Goal: Task Accomplishment & Management: Use online tool/utility

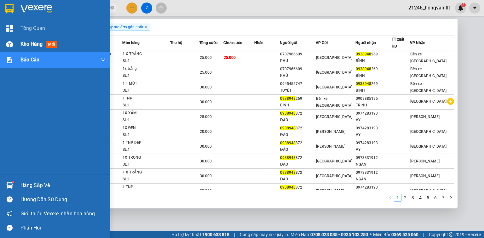
click at [30, 47] on span "Kho hàng" at bounding box center [31, 44] width 22 height 6
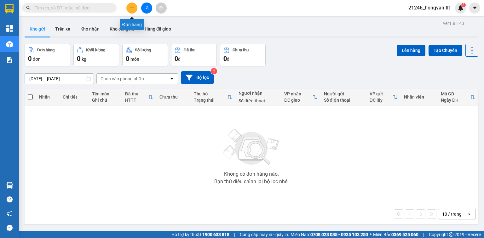
click at [129, 6] on button at bounding box center [131, 8] width 11 height 11
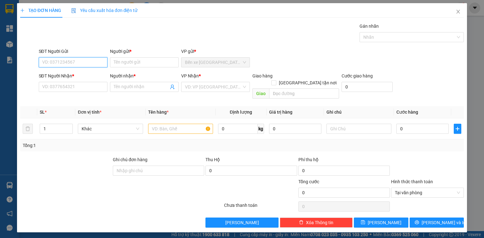
click at [63, 61] on input "SĐT Người Gửi" at bounding box center [73, 62] width 69 height 10
click at [61, 77] on div "0378103345 - HIẾU" at bounding box center [73, 74] width 61 height 7
type input "0378103345"
type input "HIẾU"
type input "0378103345"
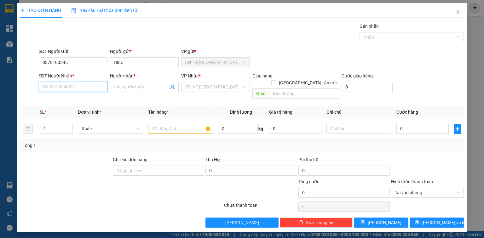
click at [55, 88] on input "SĐT Người Nhận *" at bounding box center [73, 87] width 69 height 10
click at [71, 110] on div "0934577521 - BẢO" at bounding box center [73, 109] width 61 height 7
type input "0934577521"
type input "BẢO"
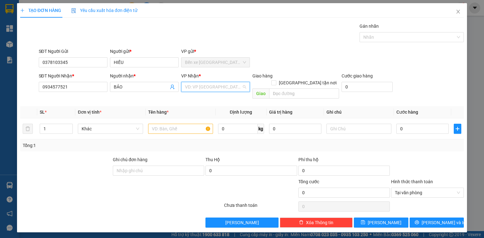
click at [222, 90] on input "search" at bounding box center [213, 86] width 57 height 9
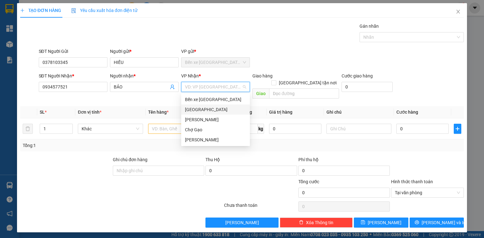
click at [196, 110] on div "[GEOGRAPHIC_DATA]" at bounding box center [215, 109] width 61 height 7
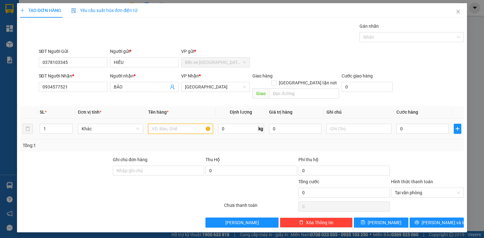
click at [160, 124] on input "text" at bounding box center [180, 129] width 65 height 10
type input "1KT MUST"
type input "5"
type input "50"
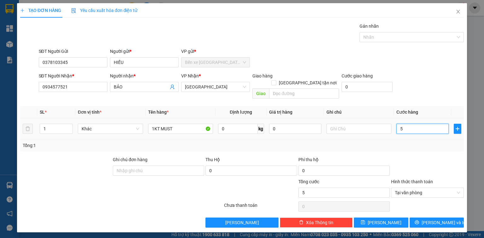
type input "50"
type input "50.000"
click at [449, 219] on span "[PERSON_NAME] và In" at bounding box center [444, 222] width 44 height 7
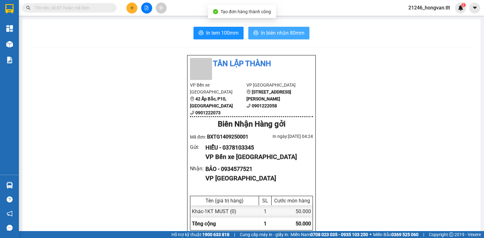
click at [294, 31] on span "In biên nhận 80mm" at bounding box center [282, 33] width 43 height 8
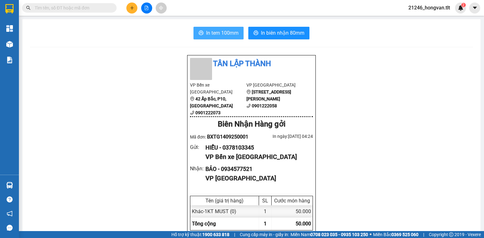
click at [225, 32] on span "In tem 100mm" at bounding box center [222, 33] width 32 height 8
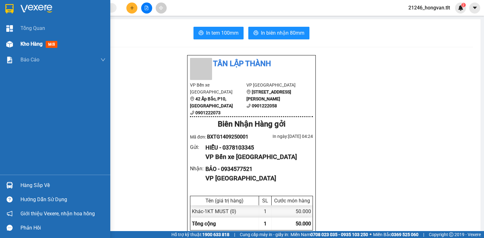
click at [25, 42] on span "Kho hàng" at bounding box center [31, 44] width 22 height 6
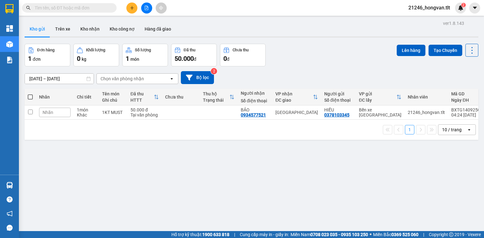
click at [30, 98] on span at bounding box center [30, 97] width 5 height 5
click at [30, 94] on input "checkbox" at bounding box center [30, 94] width 0 height 0
checkbox input "true"
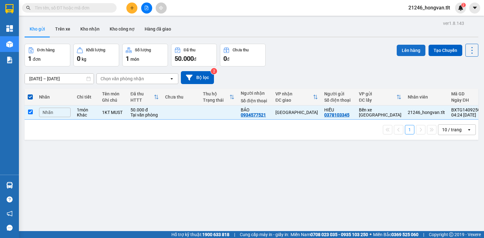
click at [406, 50] on button "Lên hàng" at bounding box center [411, 50] width 29 height 11
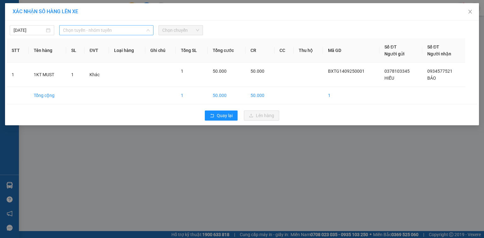
click at [126, 32] on span "Chọn tuyến - nhóm tuyến" at bounding box center [106, 30] width 87 height 9
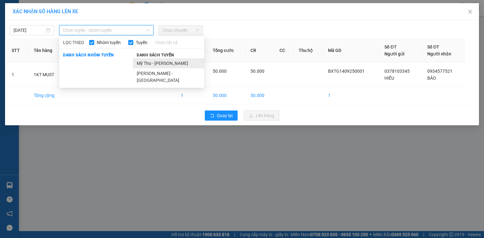
click at [166, 61] on li "Mỹ Tho - Hồ Chí Minh" at bounding box center [168, 63] width 71 height 10
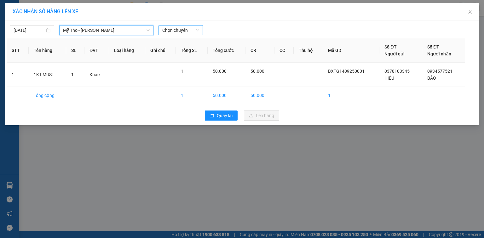
click at [194, 30] on span "Chọn chuyến" at bounding box center [180, 30] width 37 height 9
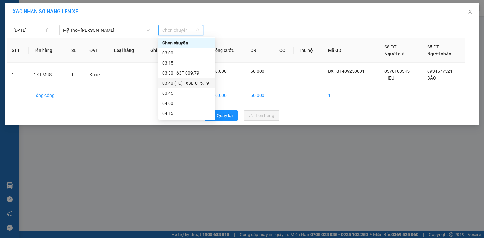
click at [203, 81] on div "03:40 (TC) - 63B-015.19" at bounding box center [186, 83] width 49 height 7
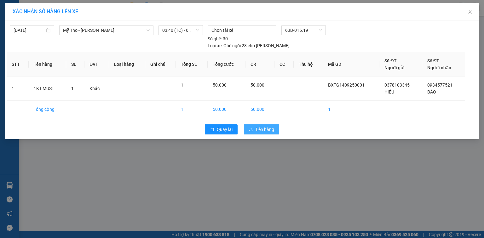
click at [254, 124] on button "Lên hàng" at bounding box center [261, 129] width 35 height 10
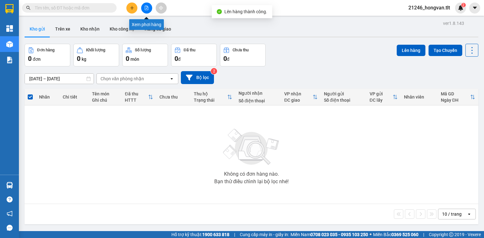
click at [146, 7] on icon "file-add" at bounding box center [146, 8] width 4 height 4
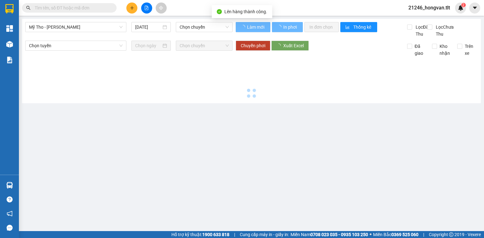
type input "14/09/2025"
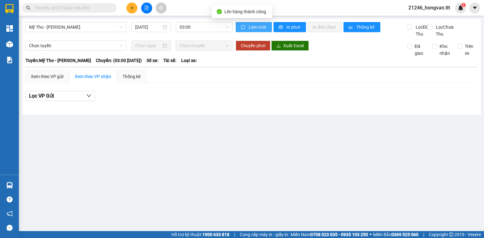
click at [247, 28] on button "Làm mới" at bounding box center [254, 27] width 36 height 10
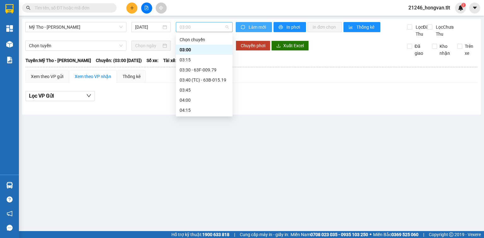
click at [200, 22] on span "03:00" at bounding box center [204, 26] width 49 height 9
click at [214, 78] on div "03:40 (TC) - 63B-015.19" at bounding box center [204, 80] width 49 height 7
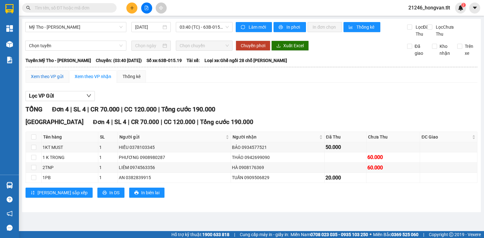
click at [47, 80] on div "Xem theo VP gửi" at bounding box center [47, 76] width 32 height 7
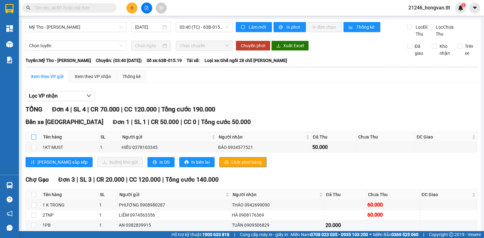
click at [33, 140] on input "checkbox" at bounding box center [33, 137] width 5 height 5
checkbox input "true"
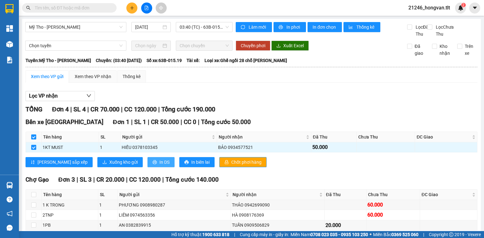
click at [159, 166] on span "In DS" at bounding box center [164, 162] width 10 height 7
click at [231, 166] on span "Chốt phơi hàng" at bounding box center [246, 162] width 30 height 7
click at [131, 9] on icon "plus" at bounding box center [132, 8] width 4 height 4
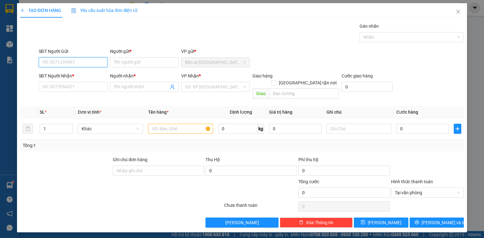
click at [90, 61] on input "SĐT Người Gửi" at bounding box center [73, 62] width 69 height 10
type input "0918049057"
click at [91, 75] on div "0918049057 - 3 TRUNG" at bounding box center [73, 74] width 61 height 7
type input "3 TRUNG"
type input "0918049057"
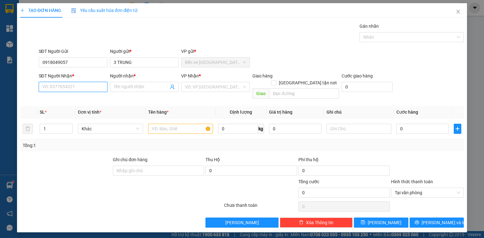
click at [85, 85] on input "SĐT Người Nhận *" at bounding box center [73, 87] width 69 height 10
click at [78, 108] on div "0853339197 - THÀNH" at bounding box center [73, 109] width 61 height 7
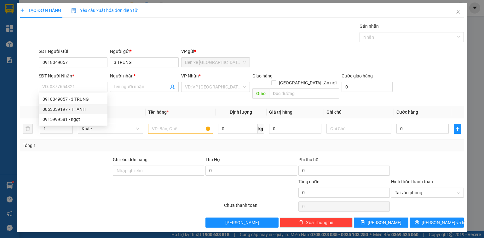
click at [78, 108] on th "Đơn vị tính *" at bounding box center [110, 112] width 70 height 12
type input "0853339197"
type input "THÀNH"
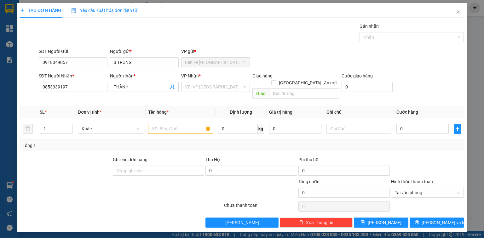
click at [206, 81] on div "VP Nhận *" at bounding box center [215, 76] width 69 height 9
click at [206, 83] on input "search" at bounding box center [213, 86] width 57 height 9
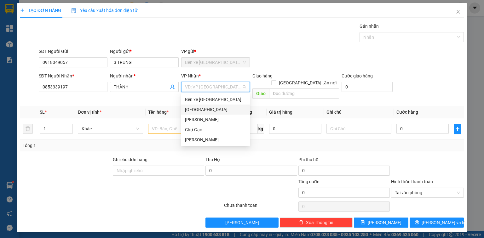
click at [199, 112] on div "[GEOGRAPHIC_DATA]" at bounding box center [215, 109] width 61 height 7
drag, startPoint x: 199, startPoint y: 112, endPoint x: 190, endPoint y: 114, distance: 9.2
click at [199, 119] on td at bounding box center [181, 129] width 70 height 21
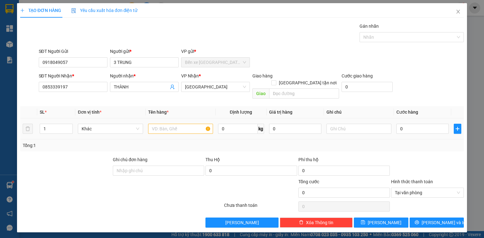
click at [179, 124] on input "text" at bounding box center [180, 129] width 65 height 10
click at [182, 124] on input "text" at bounding box center [180, 129] width 65 height 10
type input "2 BAO CÁ"
type input "2"
click at [71, 125] on span "up" at bounding box center [69, 127] width 4 height 4
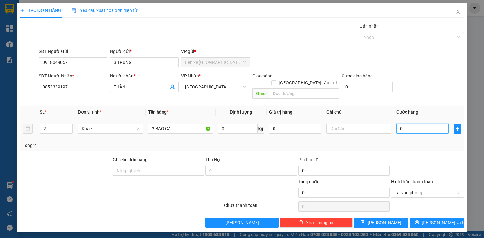
click at [425, 124] on input "0" at bounding box center [422, 129] width 52 height 10
type input "5"
type input "50"
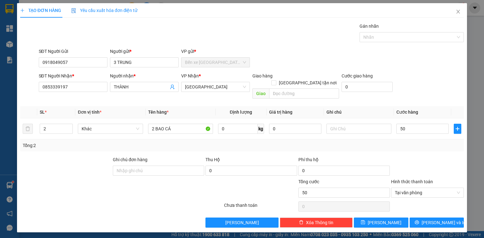
type input "50.000"
click at [430, 209] on div "Transit Pickup Surcharge Ids Transit Deliver Surcharge Ids Transit Deliver Surc…" at bounding box center [242, 125] width 444 height 205
click at [429, 218] on button "Lưu và In" at bounding box center [437, 223] width 55 height 10
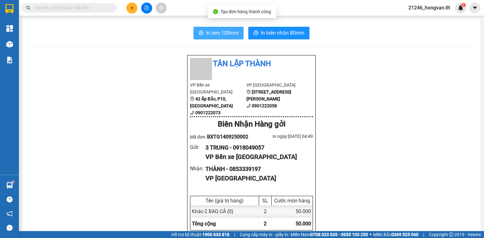
click at [229, 35] on span "In tem 100mm" at bounding box center [222, 33] width 32 height 8
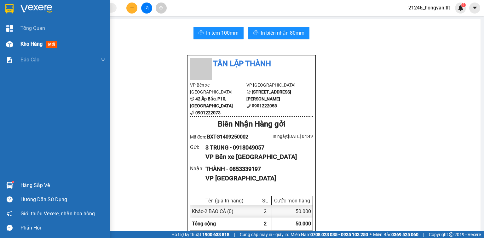
click at [24, 45] on span "Kho hàng" at bounding box center [31, 44] width 22 height 6
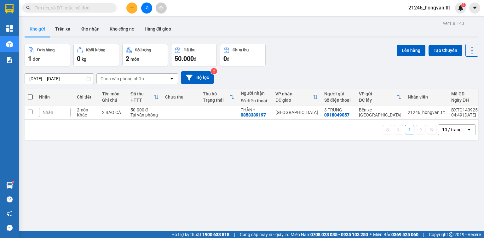
click at [29, 97] on span at bounding box center [30, 97] width 5 height 5
click at [30, 94] on input "checkbox" at bounding box center [30, 94] width 0 height 0
checkbox input "true"
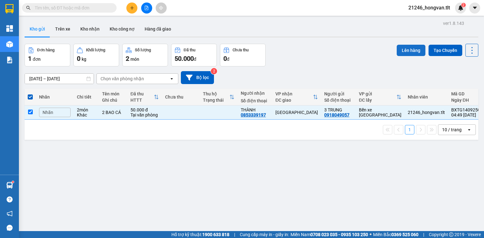
click at [408, 49] on button "Lên hàng" at bounding box center [411, 50] width 29 height 11
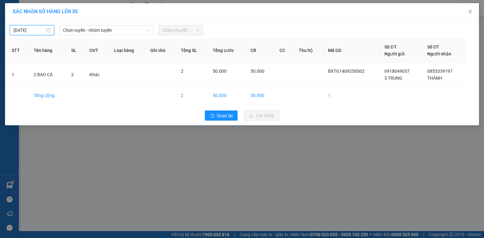
click at [40, 32] on input "[DATE]" at bounding box center [29, 30] width 31 height 7
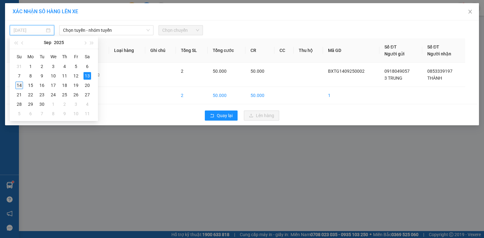
click at [20, 86] on div "14" at bounding box center [19, 86] width 8 height 8
type input "14/09/2025"
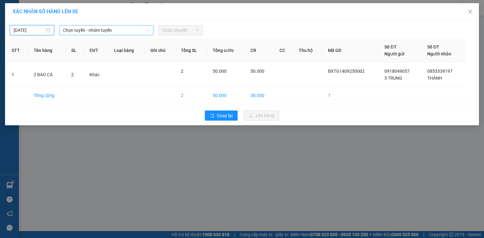
click at [101, 32] on span "Chọn tuyến - nhóm tuyến" at bounding box center [106, 30] width 87 height 9
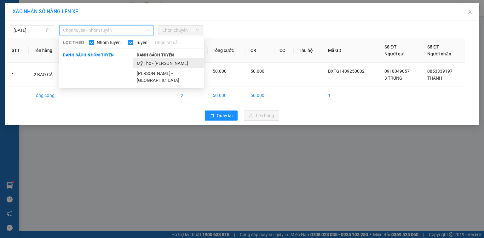
click at [143, 64] on li "Mỹ Tho - Hồ Chí Minh" at bounding box center [168, 63] width 71 height 10
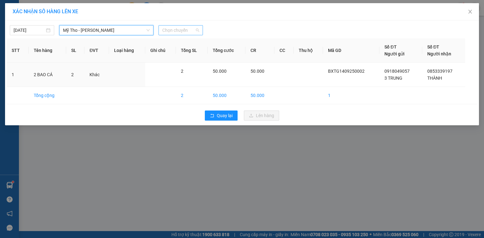
drag, startPoint x: 177, startPoint y: 30, endPoint x: 178, endPoint y: 33, distance: 3.2
click at [177, 30] on span "Chọn chuyến" at bounding box center [180, 30] width 37 height 9
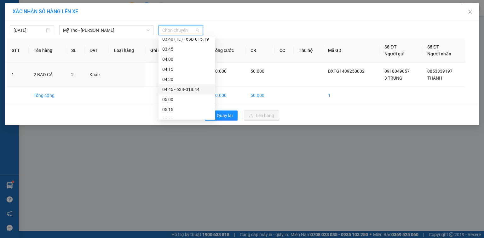
scroll to position [50, 0]
click at [181, 92] on div "05:00" at bounding box center [186, 93] width 49 height 7
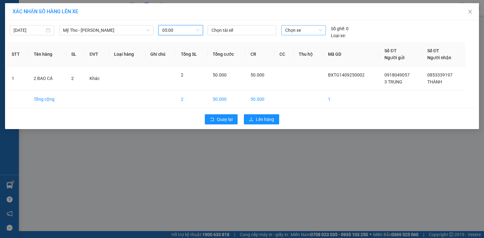
click at [315, 31] on span "Chọn xe" at bounding box center [303, 30] width 37 height 9
type input "955"
click at [316, 39] on div "63B-019.55" at bounding box center [303, 42] width 37 height 7
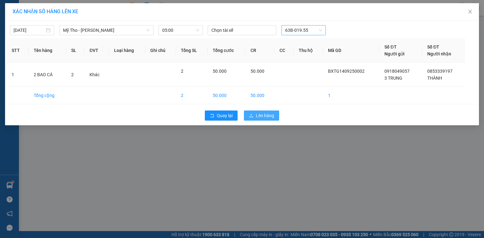
click at [258, 115] on span "Lên hàng" at bounding box center [265, 115] width 18 height 7
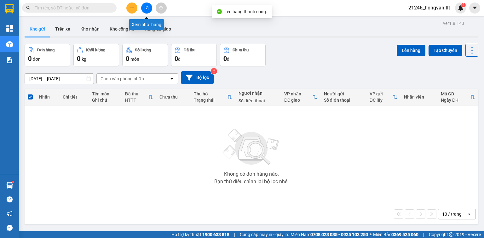
click at [146, 4] on button at bounding box center [146, 8] width 11 height 11
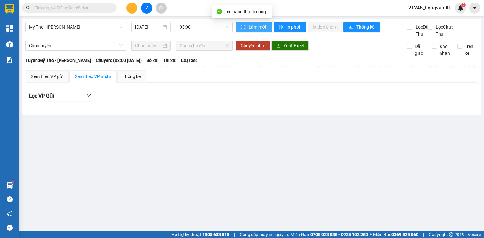
click at [248, 25] on button "Làm mới" at bounding box center [254, 27] width 36 height 10
click at [195, 29] on span "03:00" at bounding box center [204, 26] width 49 height 9
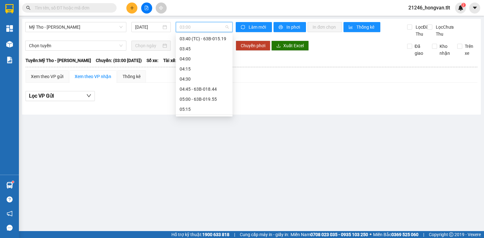
scroll to position [50, 0]
click at [199, 88] on div "05:00 - 63B-019.55" at bounding box center [204, 90] width 49 height 7
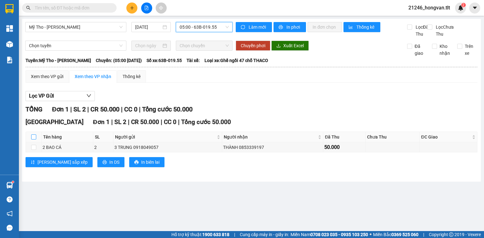
click at [33, 140] on input "checkbox" at bounding box center [33, 137] width 5 height 5
checkbox input "true"
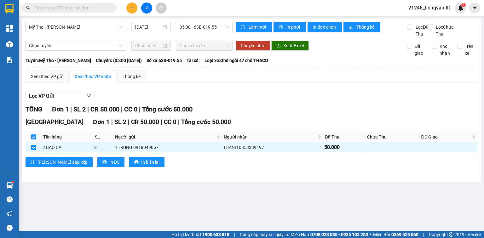
checkbox input "true"
click at [97, 167] on button "In DS" at bounding box center [110, 162] width 27 height 10
click at [52, 80] on div "Xem theo VP gửi" at bounding box center [47, 76] width 32 height 7
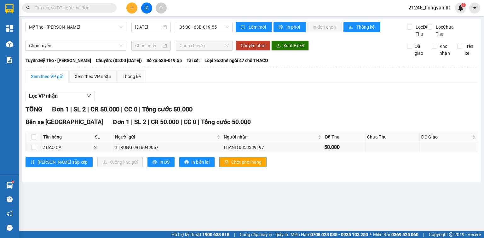
drag, startPoint x: 223, startPoint y: 167, endPoint x: 216, endPoint y: 171, distance: 7.8
click at [231, 166] on span "Chốt phơi hàng" at bounding box center [246, 162] width 30 height 7
